Goal: Find specific page/section

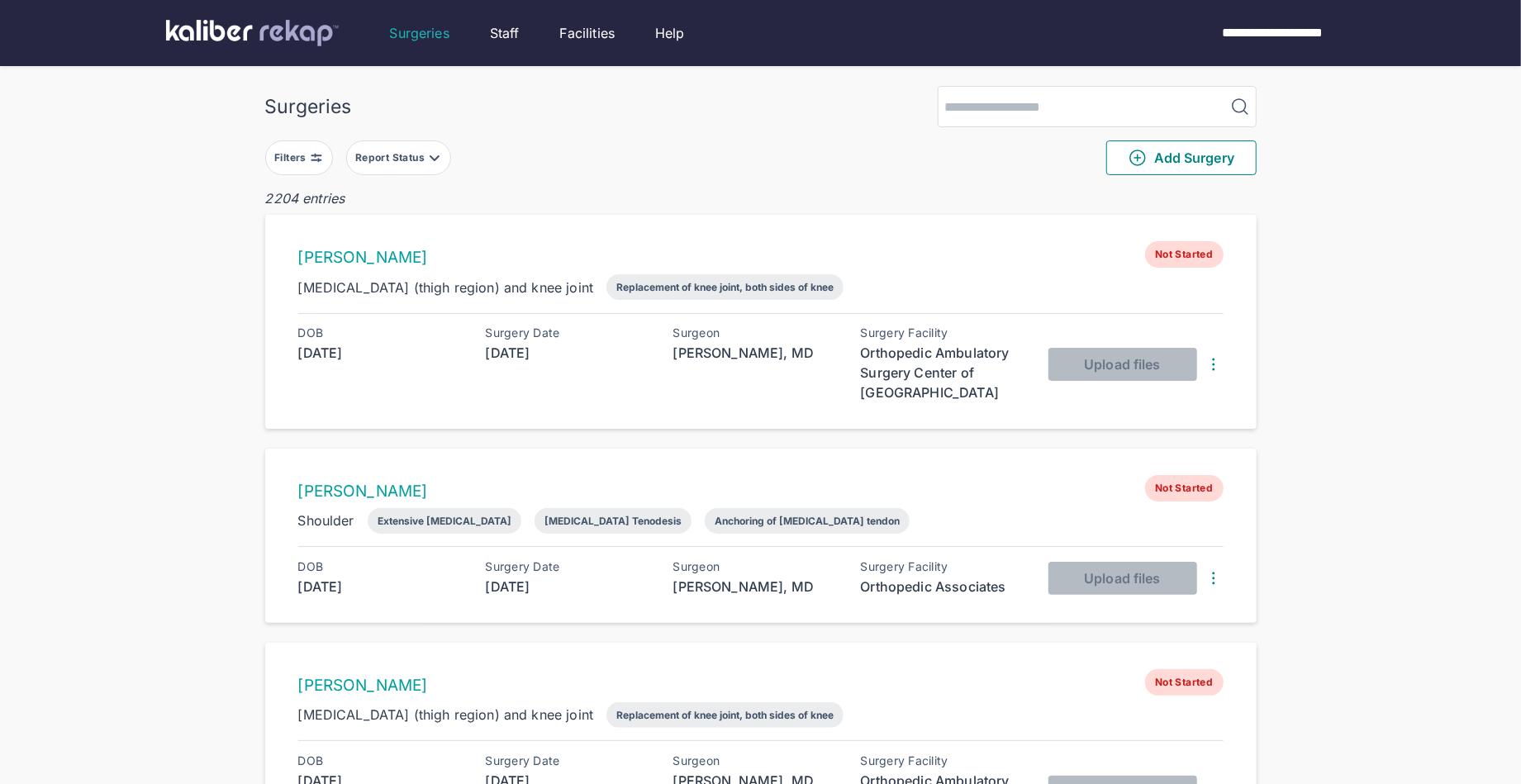
click at [293, 152] on div "Filters" at bounding box center [292, 158] width 36 height 13
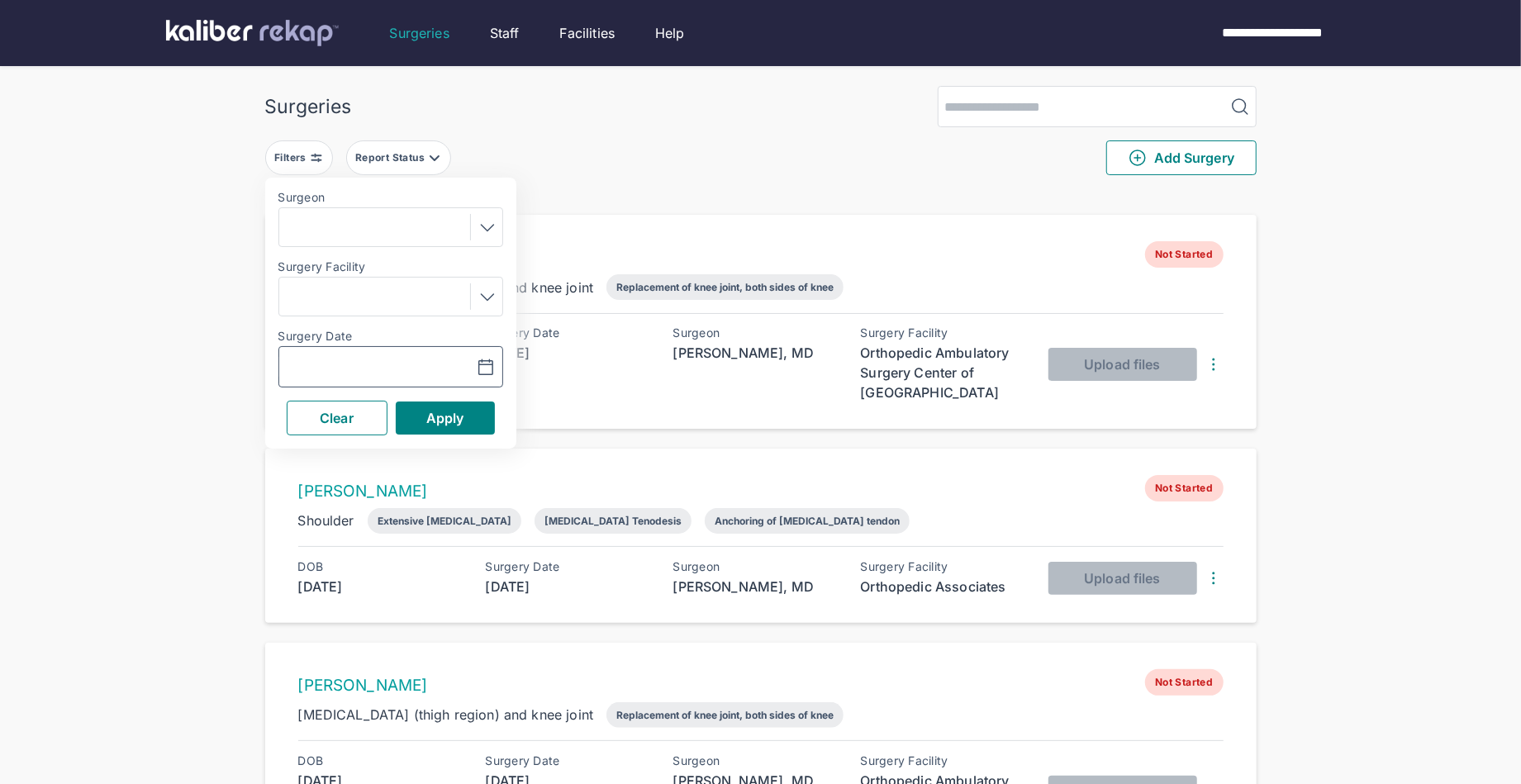
click at [493, 361] on icon "button" at bounding box center [486, 367] width 20 height 20
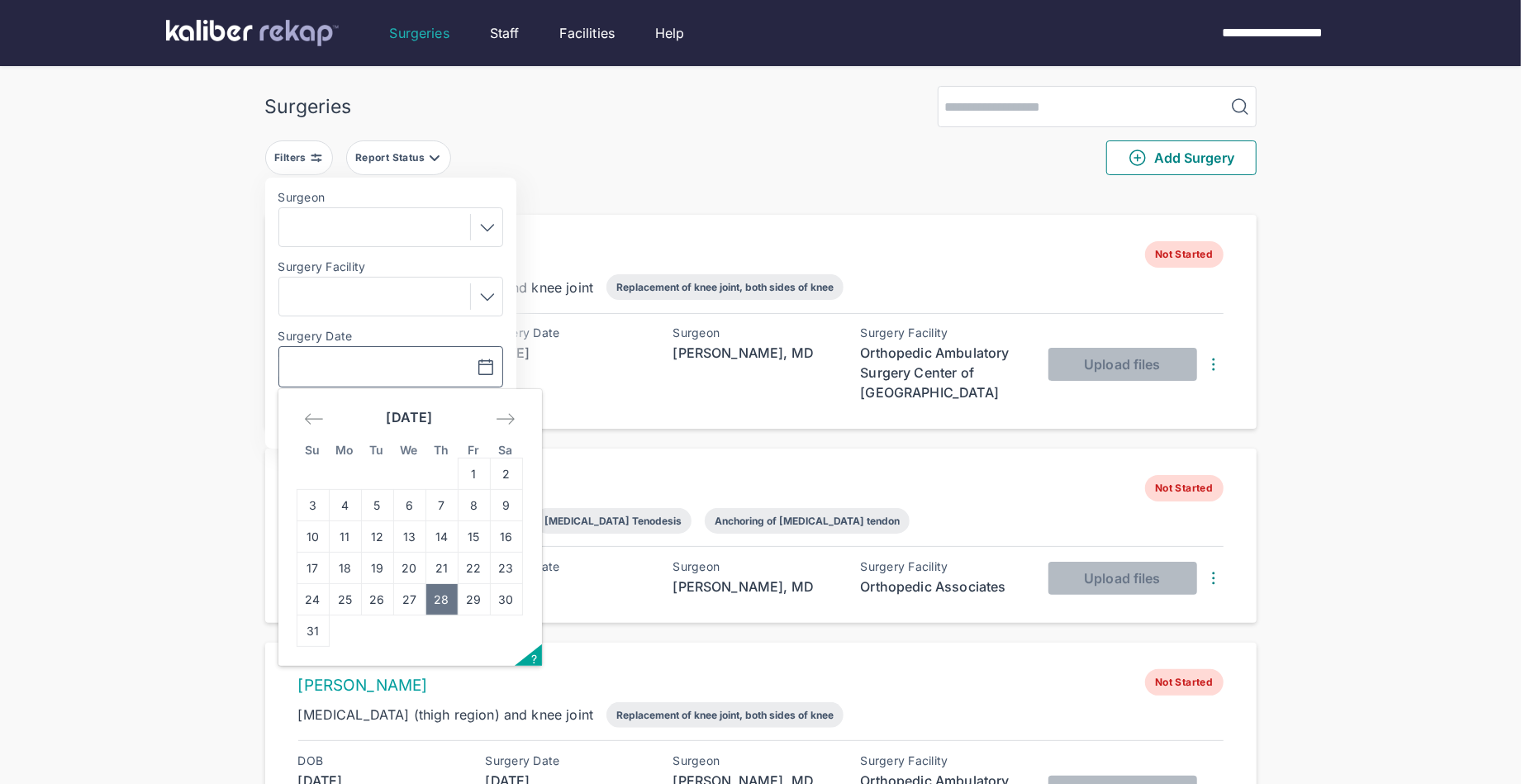
click at [437, 589] on td "28" at bounding box center [441, 599] width 32 height 31
type input "**********"
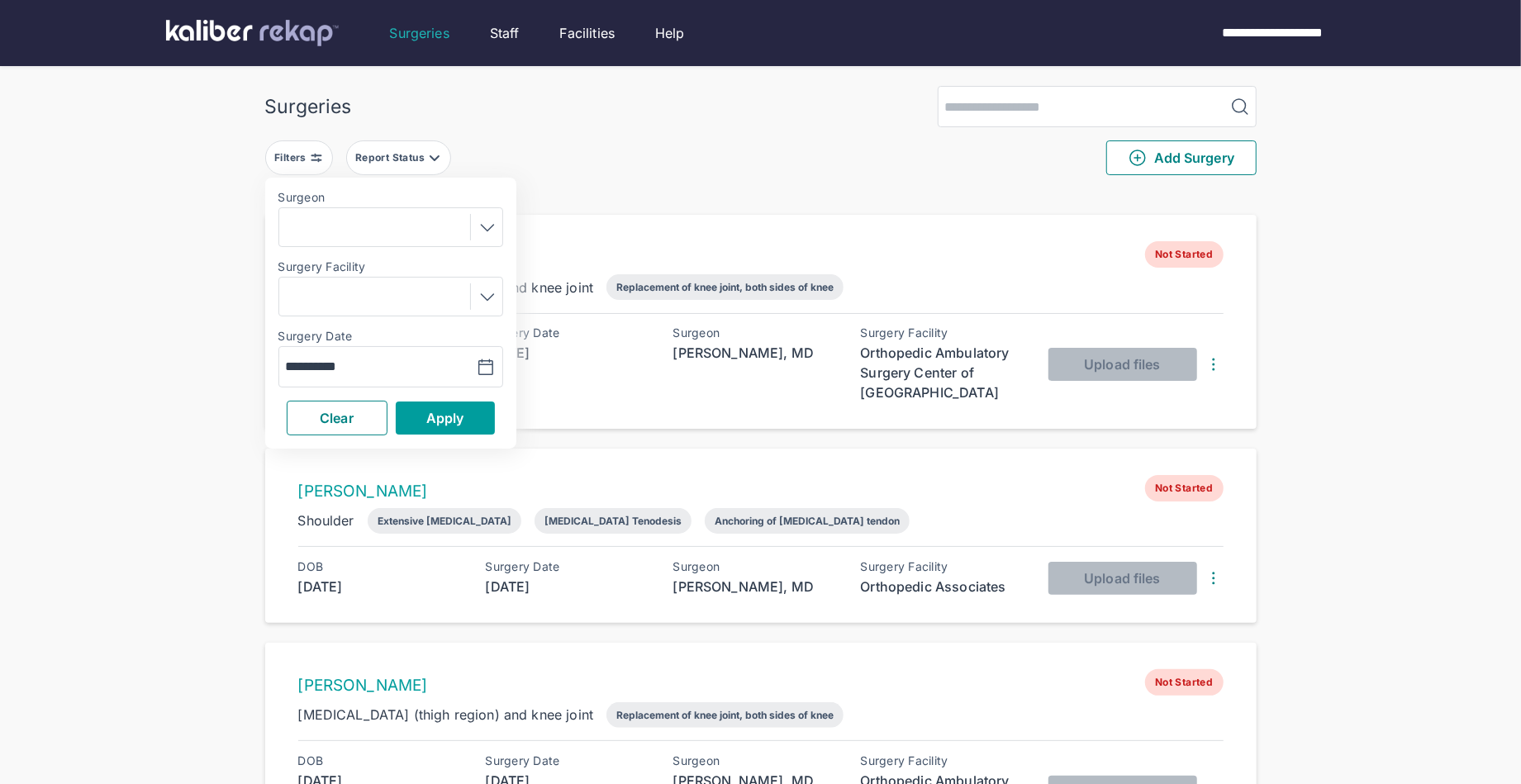
click at [457, 424] on span "Apply" at bounding box center [445, 418] width 38 height 16
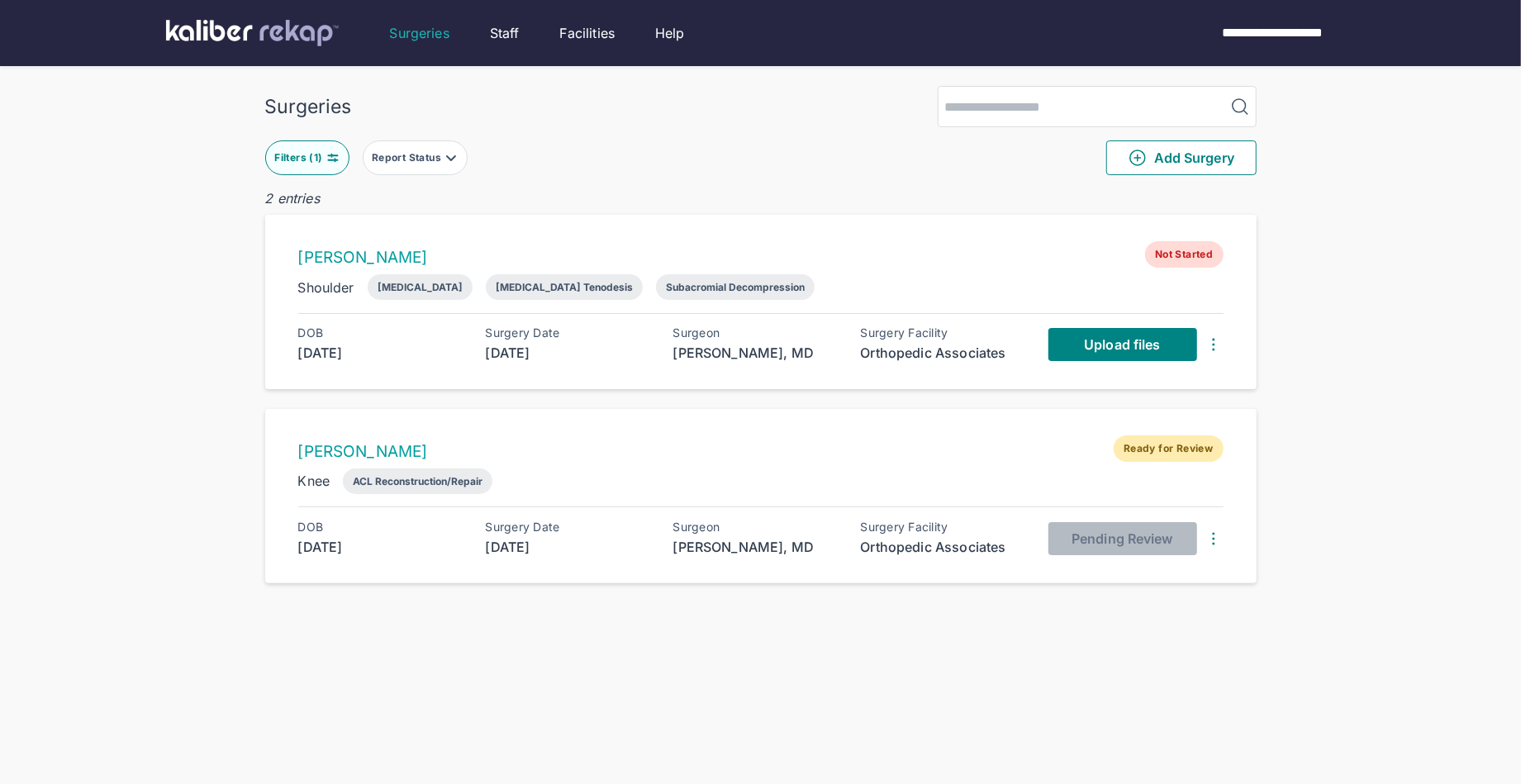
click at [316, 42] on img at bounding box center [252, 33] width 173 height 26
